Goal: Task Accomplishment & Management: Manage account settings

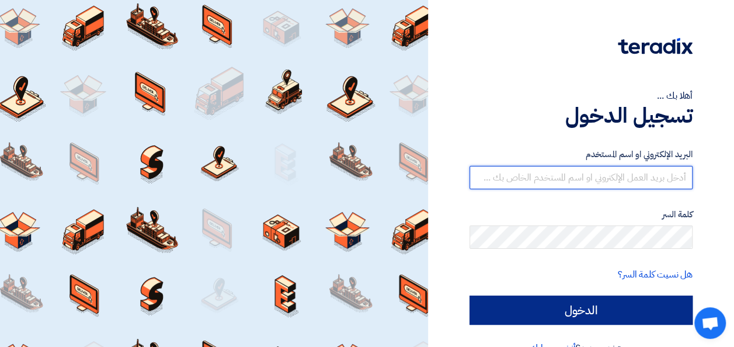
type input "[PERSON_NAME][EMAIL_ADDRESS][DOMAIN_NAME]"
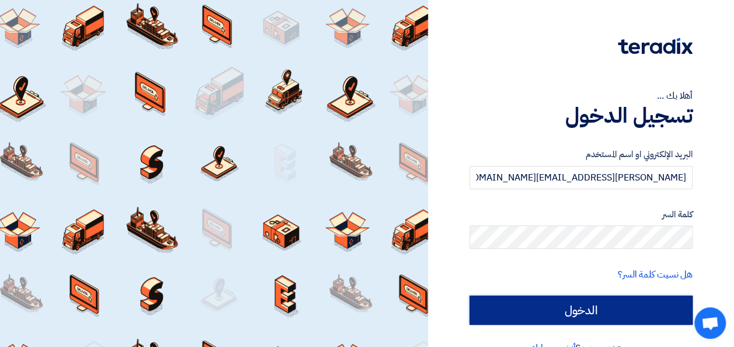
click at [582, 308] on input "الدخول" at bounding box center [581, 310] width 223 height 29
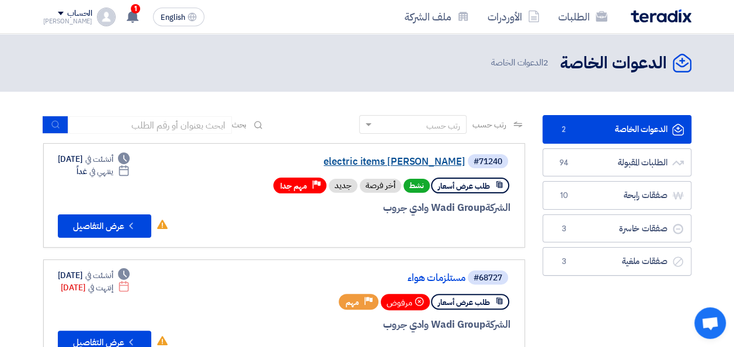
click at [380, 160] on link "electric items [PERSON_NAME]" at bounding box center [349, 162] width 234 height 11
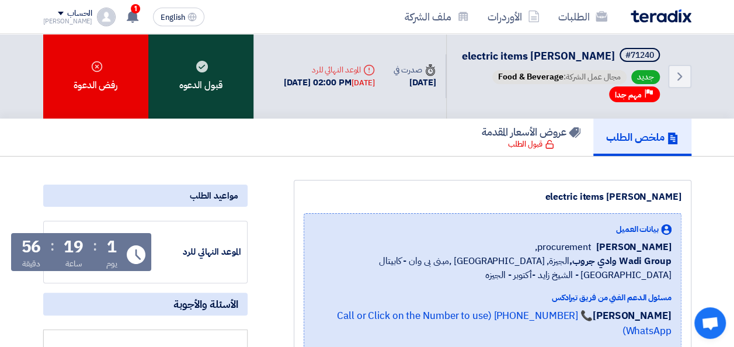
click at [223, 99] on div "قبول الدعوه" at bounding box center [200, 76] width 105 height 85
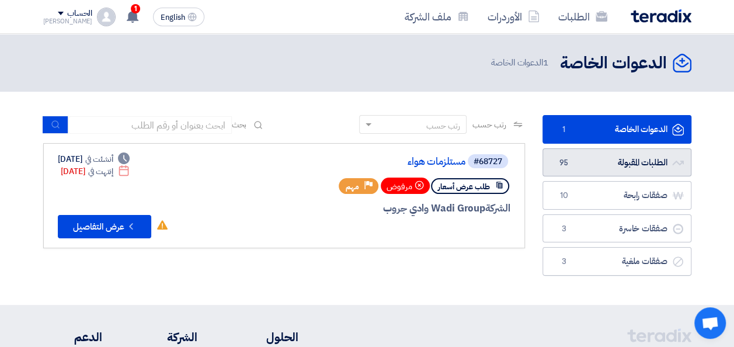
click at [583, 158] on link "الطلبات المقبولة الطلبات المقبولة 95" at bounding box center [617, 162] width 149 height 29
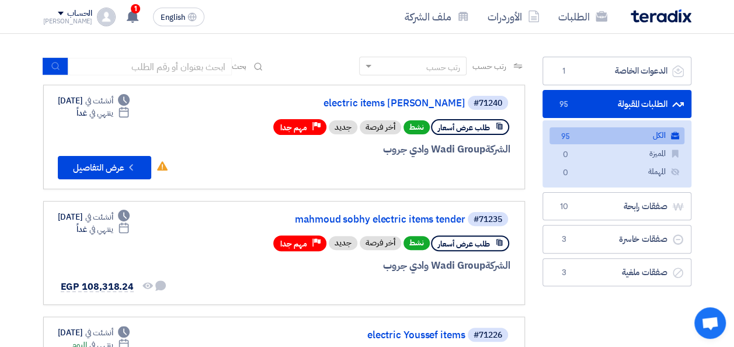
scroll to position [58, 0]
